Goal: Book appointment/travel/reservation

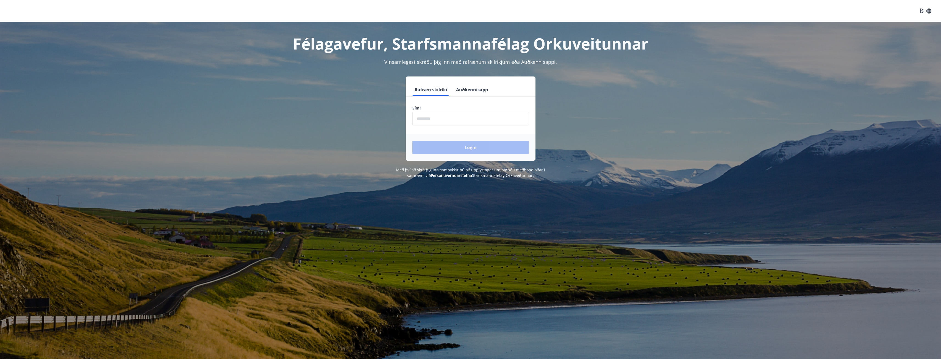
click at [480, 118] on input "phone" at bounding box center [471, 118] width 117 height 13
type input "********"
click at [486, 145] on button "Login" at bounding box center [471, 147] width 117 height 13
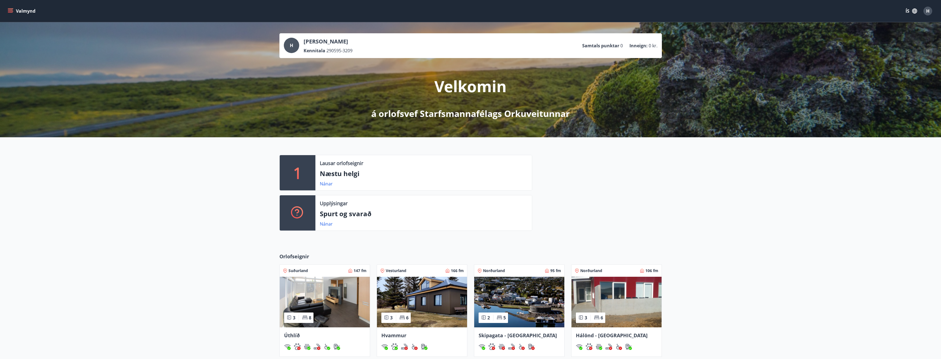
click at [792, 236] on div "1 Lausar orlofseignir Næstu helgi Nánar Upplýsingar Spurt og svarað Nánar" at bounding box center [470, 190] width 941 height 107
click at [323, 184] on link "Nánar" at bounding box center [326, 184] width 13 height 6
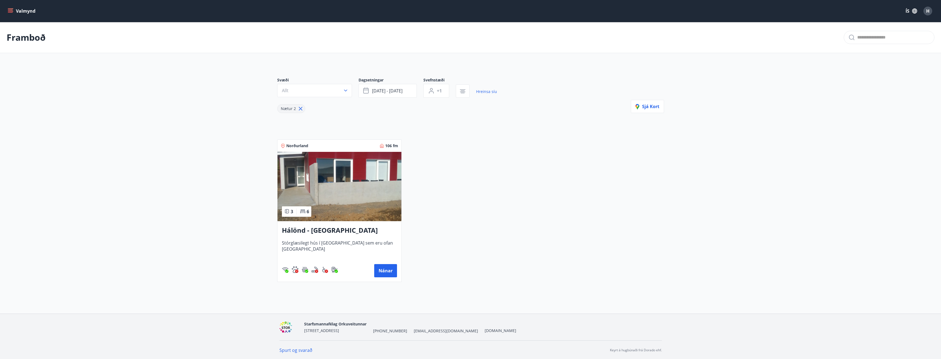
click at [319, 230] on h3 "Hálönd - Akureyri" at bounding box center [339, 230] width 115 height 10
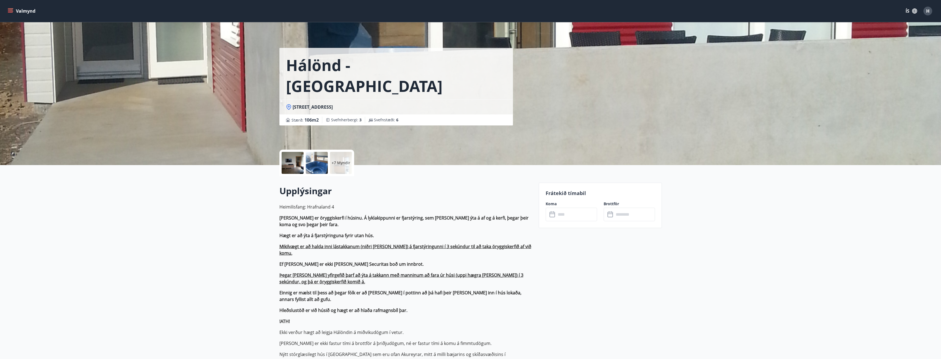
click at [294, 172] on div at bounding box center [293, 163] width 22 height 22
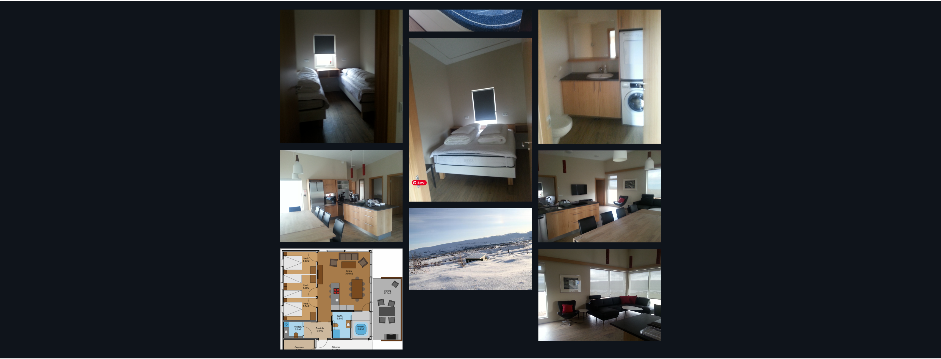
scroll to position [242, 0]
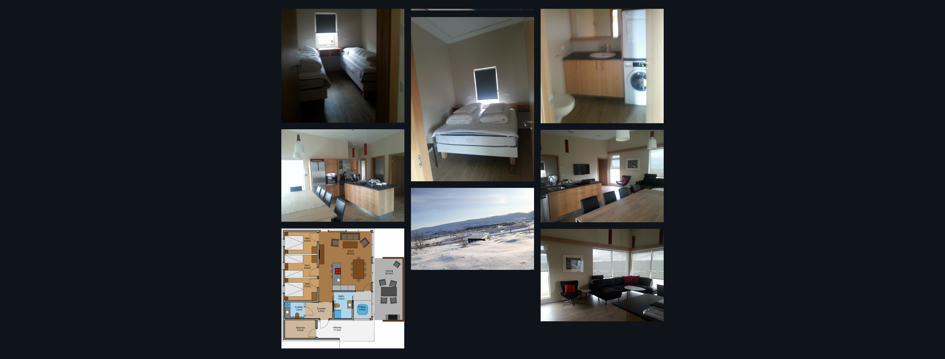
click at [208, 32] on div "13 Myndir" at bounding box center [472, 179] width 945 height 359
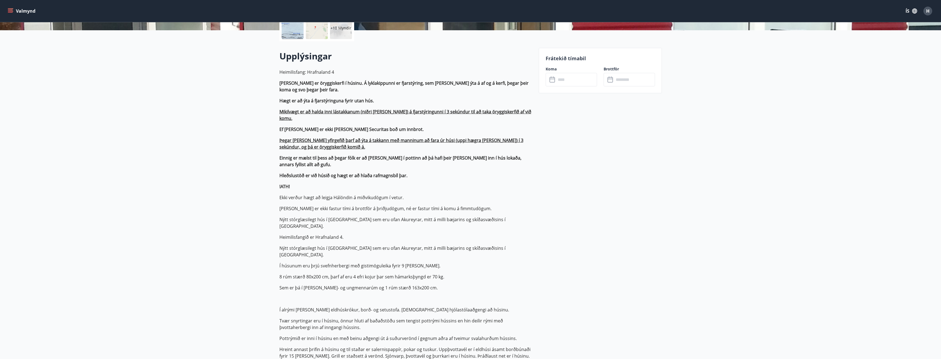
scroll to position [110, 0]
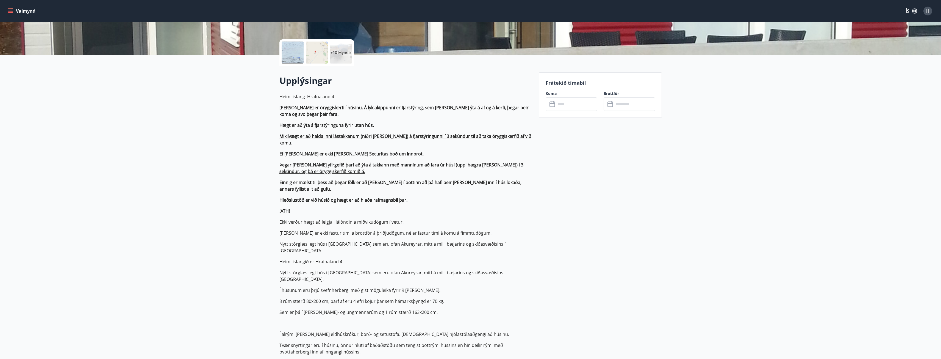
click at [553, 109] on div "​ ​" at bounding box center [571, 103] width 51 height 13
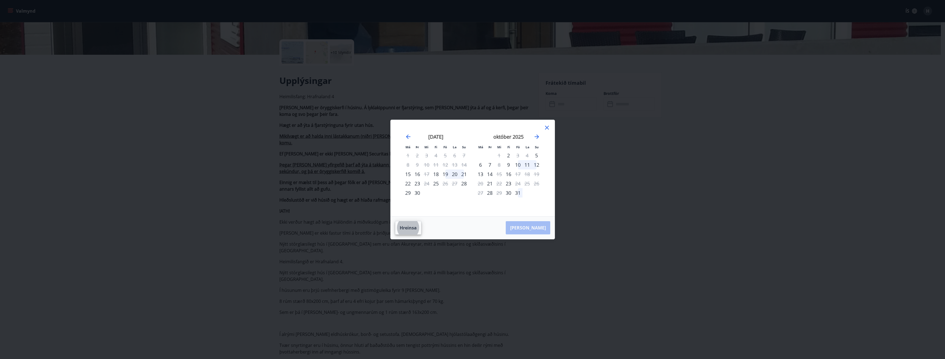
click at [447, 173] on div "19" at bounding box center [445, 173] width 9 height 9
click at [463, 174] on div "21" at bounding box center [464, 173] width 9 height 9
click at [453, 173] on div "20" at bounding box center [454, 173] width 9 height 9
click at [548, 128] on icon at bounding box center [547, 127] width 7 height 7
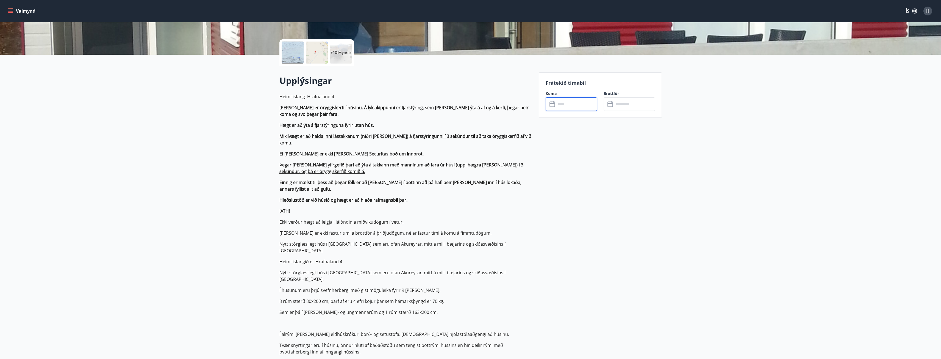
click at [556, 105] on input "text" at bounding box center [576, 103] width 41 height 13
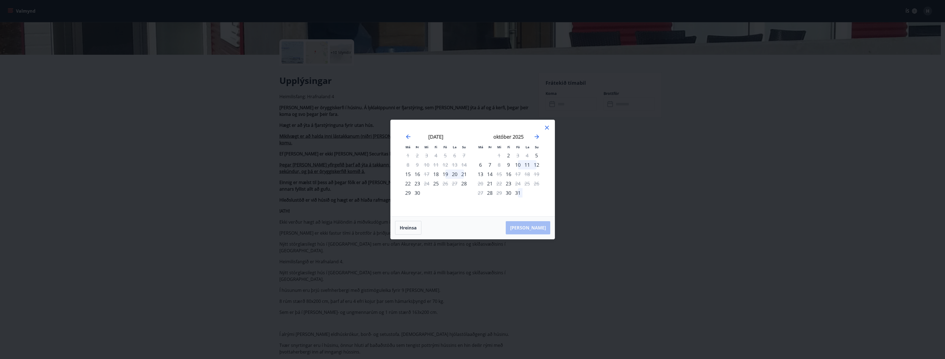
click at [445, 174] on div "19" at bounding box center [445, 173] width 9 height 9
click at [463, 173] on div "21" at bounding box center [464, 173] width 9 height 9
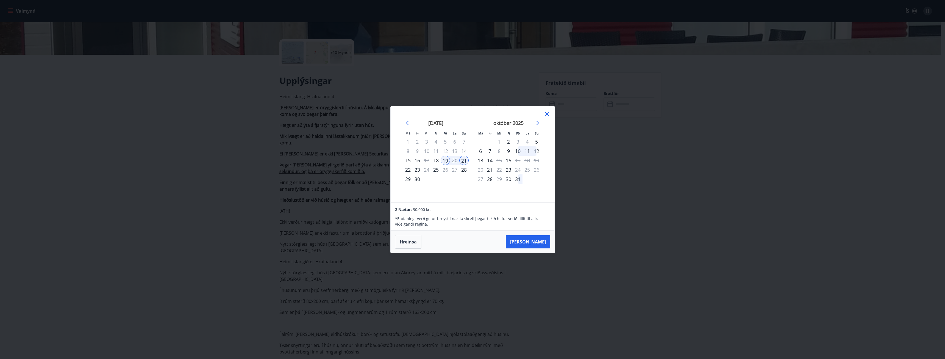
click at [547, 114] on icon at bounding box center [547, 113] width 1 height 1
